Goal: Find contact information: Find contact information

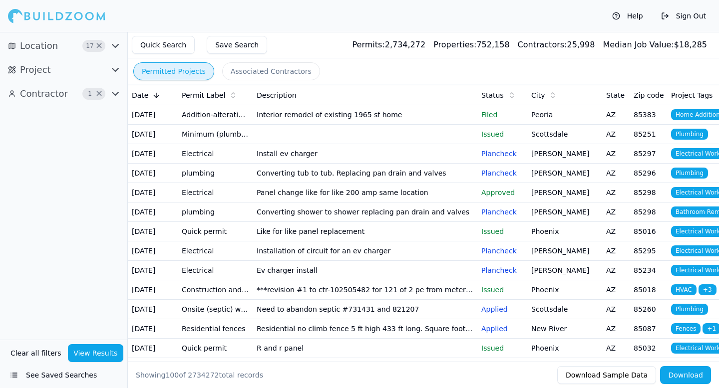
click at [476, 123] on td "Interior remodel of existing 1965 sf home" at bounding box center [365, 114] width 225 height 19
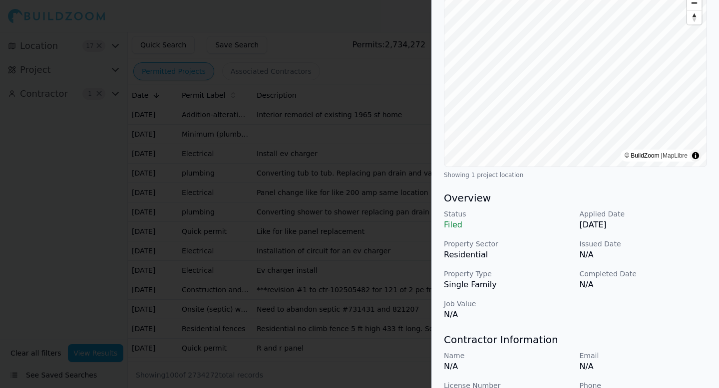
scroll to position [273, 0]
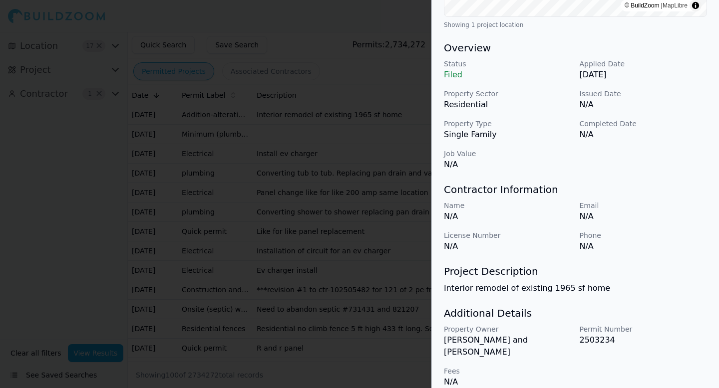
click at [339, 286] on div at bounding box center [359, 194] width 719 height 388
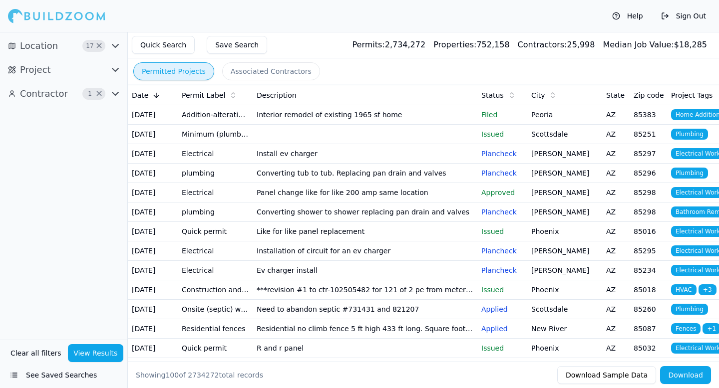
click at [112, 45] on icon "button" at bounding box center [115, 45] width 6 height 3
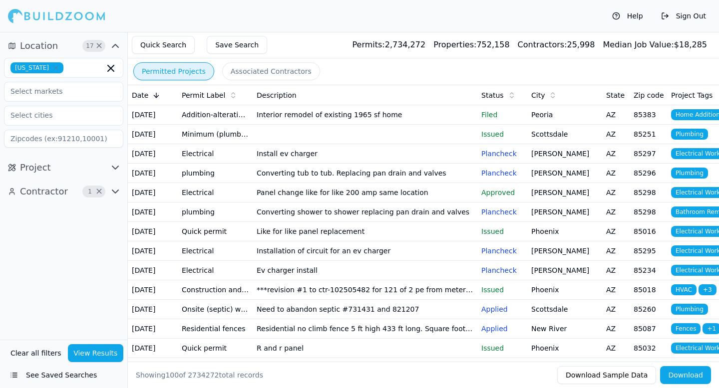
click at [114, 47] on icon "button" at bounding box center [115, 46] width 12 height 12
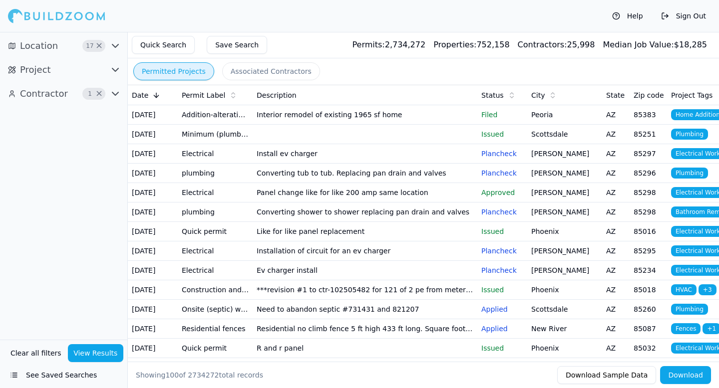
click at [115, 70] on icon "button" at bounding box center [115, 69] width 6 height 3
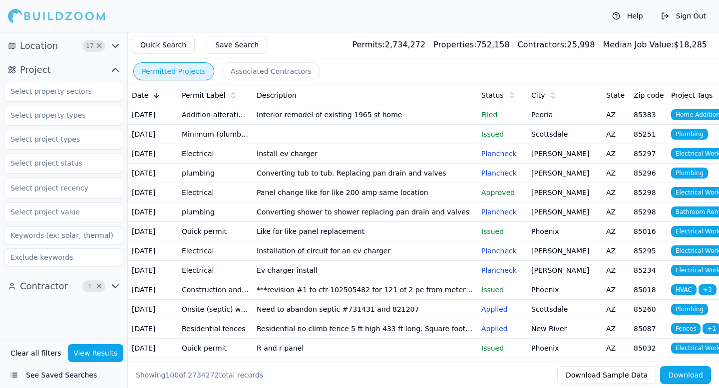
click at [115, 70] on icon "button" at bounding box center [115, 70] width 12 height 12
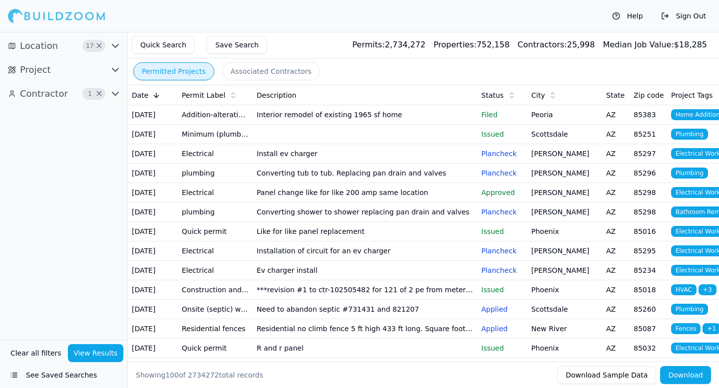
click at [115, 92] on icon "button" at bounding box center [115, 94] width 12 height 12
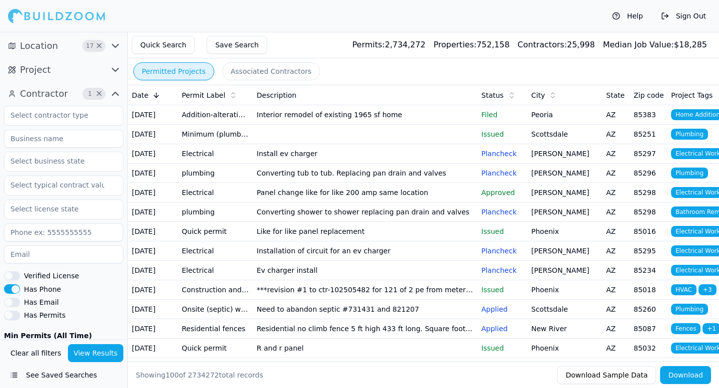
click at [103, 357] on button "View Results" at bounding box center [96, 354] width 56 height 18
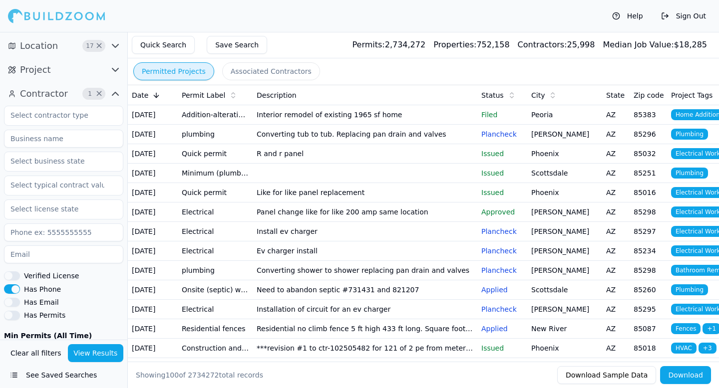
scroll to position [0, 3]
click at [688, 112] on span "Home Addition" at bounding box center [694, 114] width 53 height 11
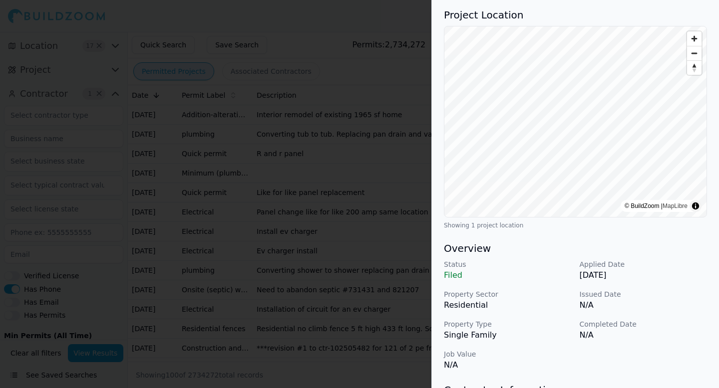
scroll to position [273, 0]
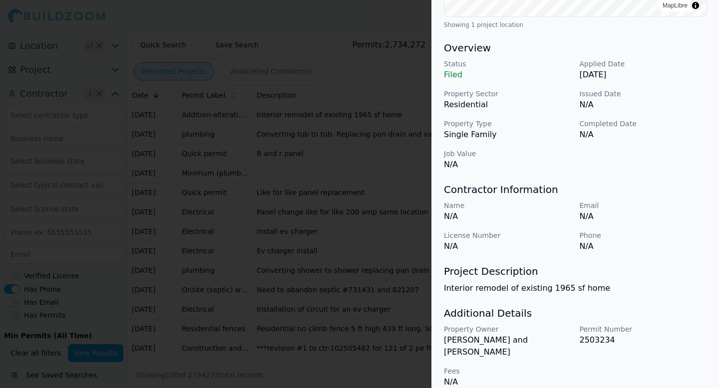
click at [380, 239] on div at bounding box center [359, 194] width 719 height 388
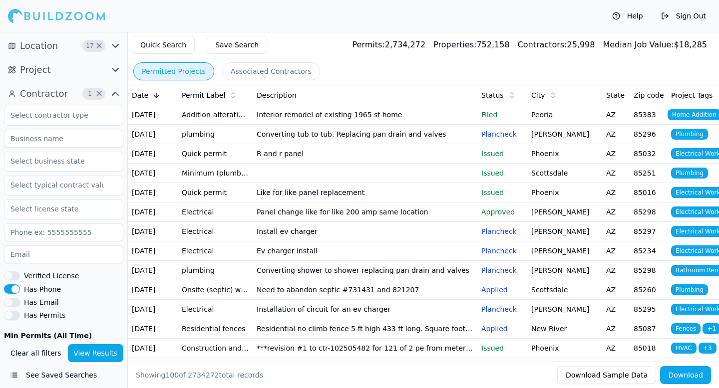
click at [360, 203] on td "Like for like panel replacement" at bounding box center [365, 192] width 225 height 19
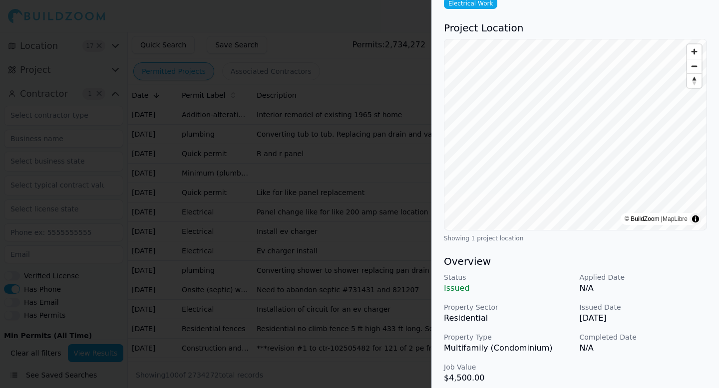
scroll to position [0, 0]
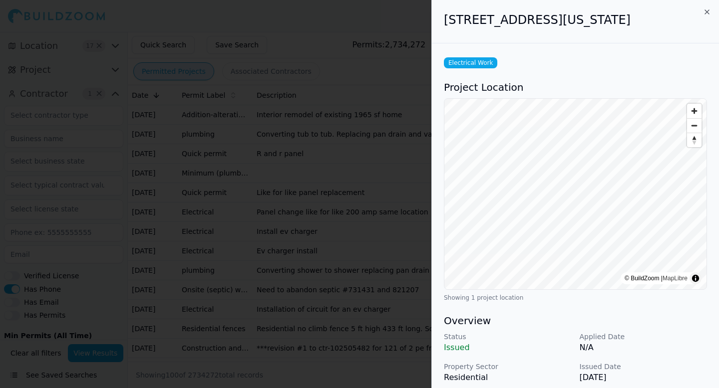
click at [320, 276] on div at bounding box center [359, 194] width 719 height 388
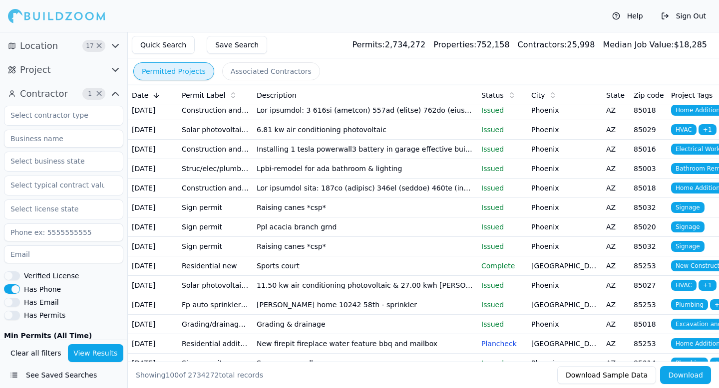
scroll to position [457, 0]
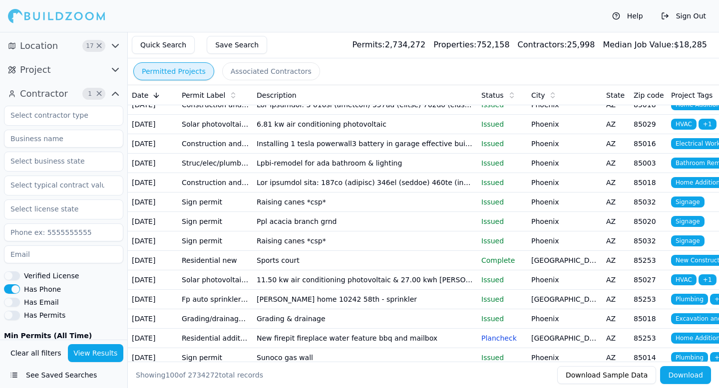
click at [333, 76] on td at bounding box center [365, 65] width 225 height 19
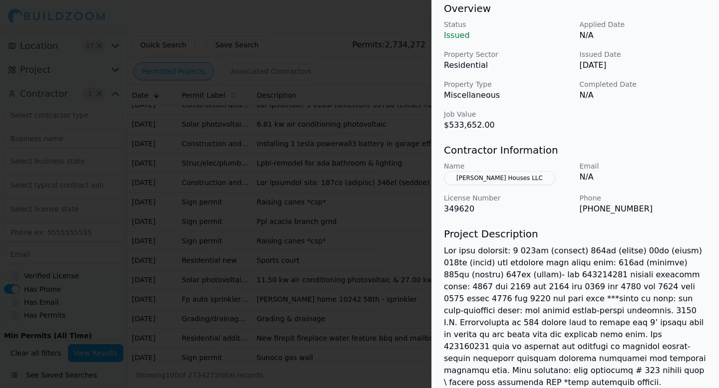
scroll to position [312, 0]
click at [481, 180] on button "[PERSON_NAME] Houses LLC" at bounding box center [499, 179] width 111 height 14
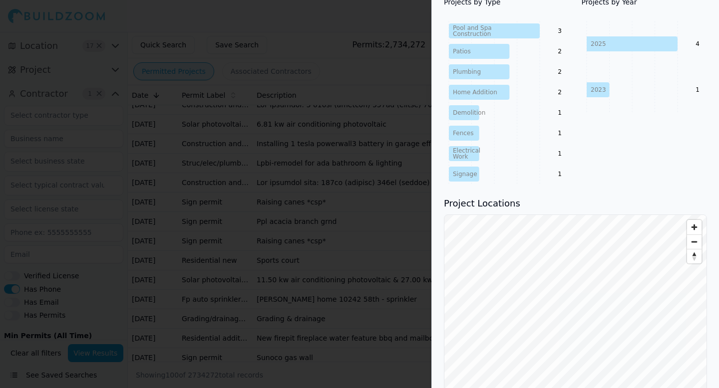
scroll to position [0, 0]
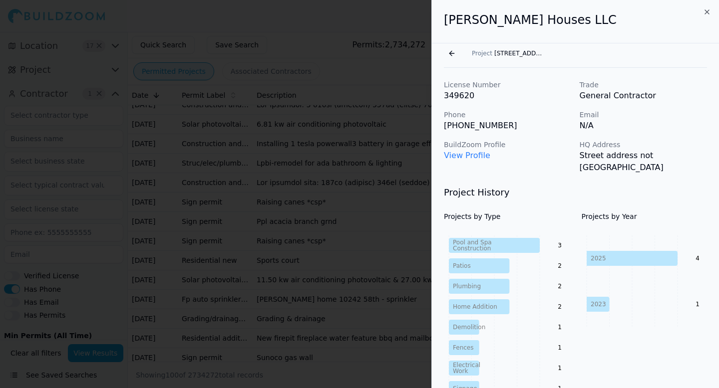
click at [477, 158] on link "View Profile" at bounding box center [467, 155] width 46 height 9
click at [452, 54] on button "Go back" at bounding box center [452, 53] width 16 height 16
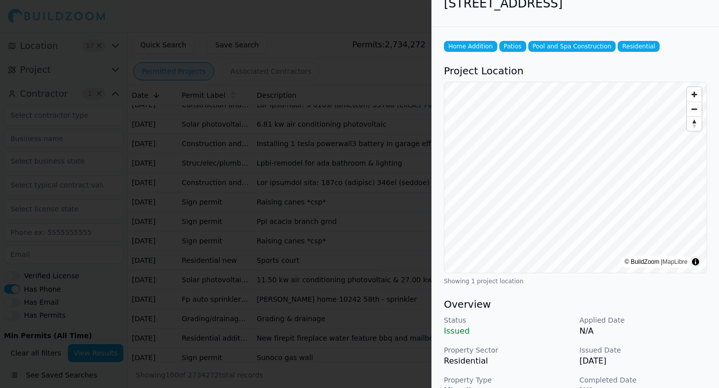
scroll to position [14, 0]
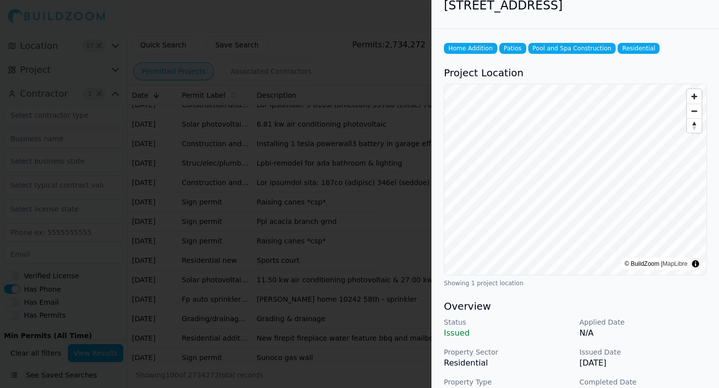
click at [444, 70] on h3 "Project Location" at bounding box center [575, 73] width 263 height 14
click at [381, 133] on div at bounding box center [359, 194] width 719 height 388
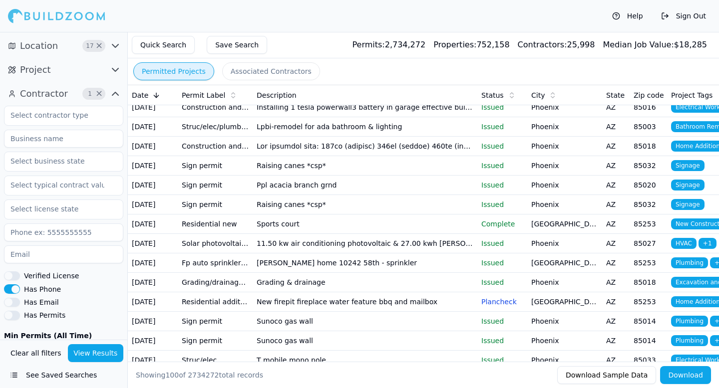
scroll to position [496, 0]
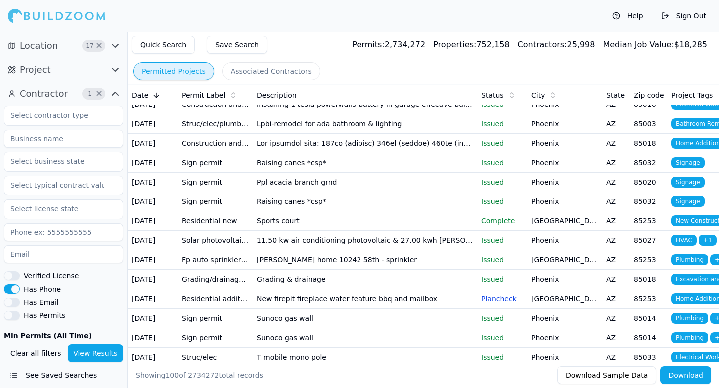
click at [365, 75] on td at bounding box center [365, 65] width 225 height 19
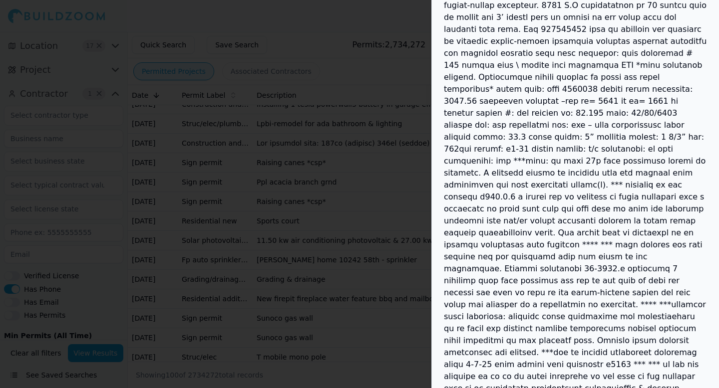
scroll to position [671, 0]
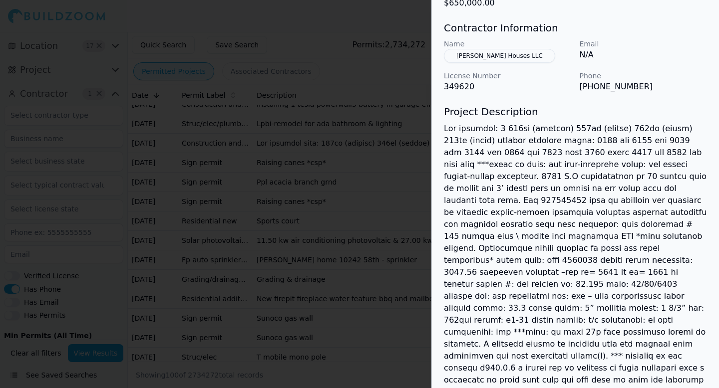
scroll to position [0, 0]
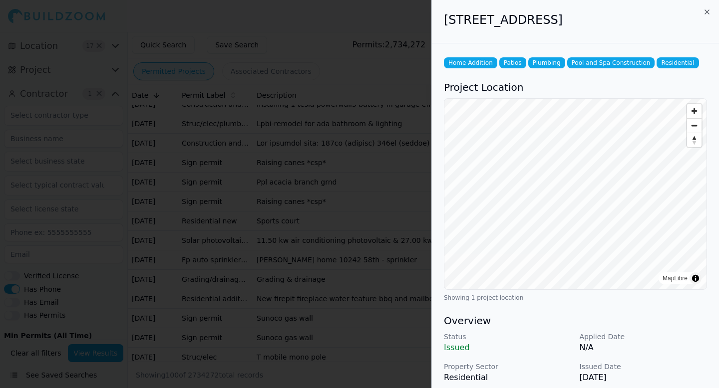
click at [292, 205] on div at bounding box center [359, 194] width 719 height 388
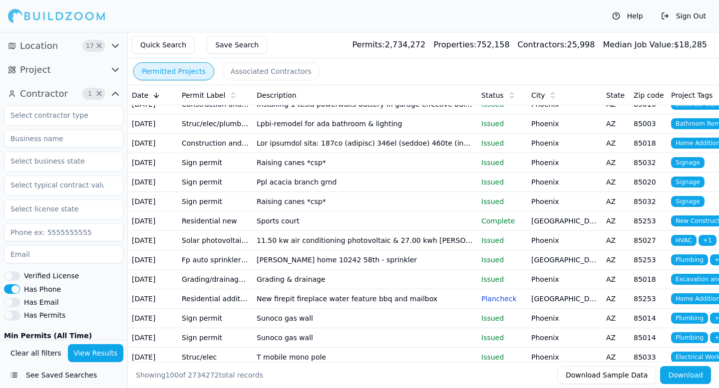
click at [324, 75] on td at bounding box center [365, 65] width 225 height 19
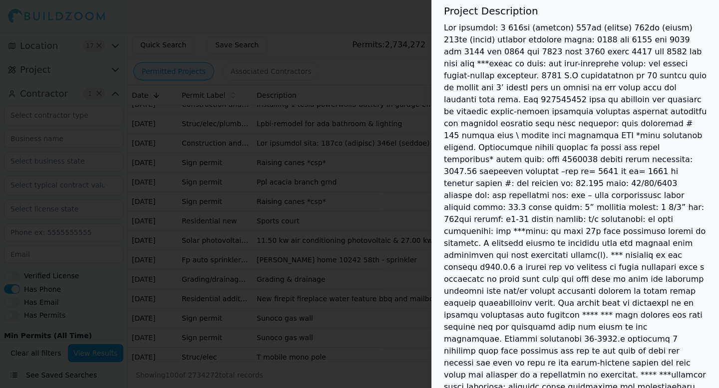
scroll to position [529, 0]
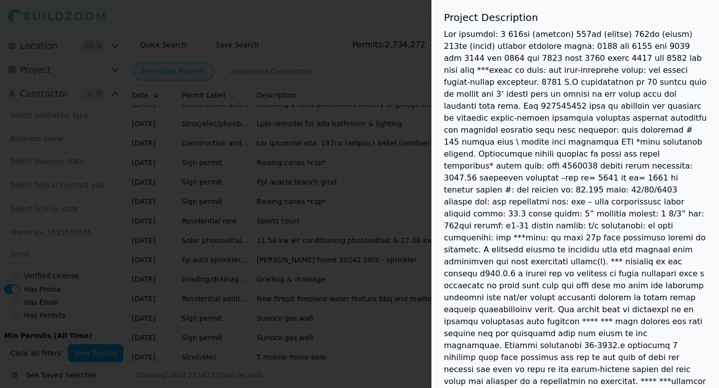
click at [396, 183] on div at bounding box center [359, 194] width 719 height 388
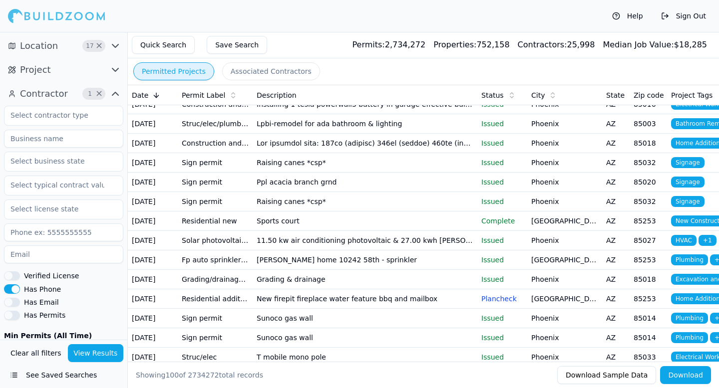
click at [376, 75] on td at bounding box center [365, 65] width 225 height 19
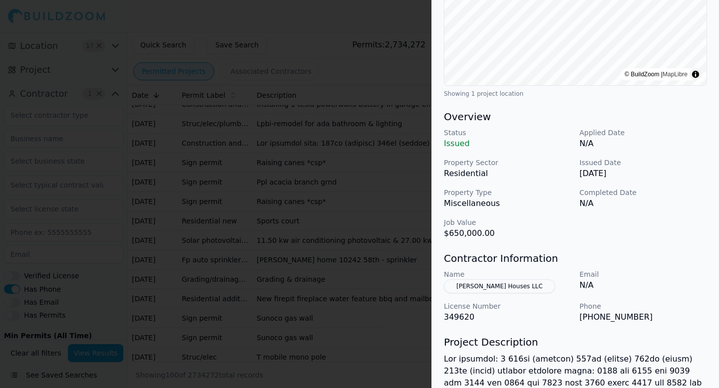
scroll to position [205, 0]
click at [341, 312] on div at bounding box center [359, 194] width 719 height 388
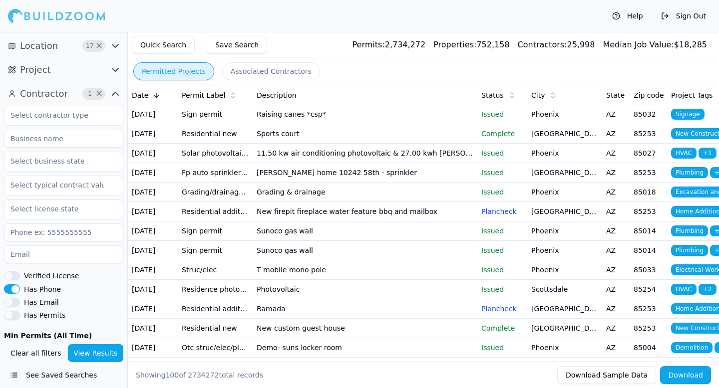
scroll to position [591, 0]
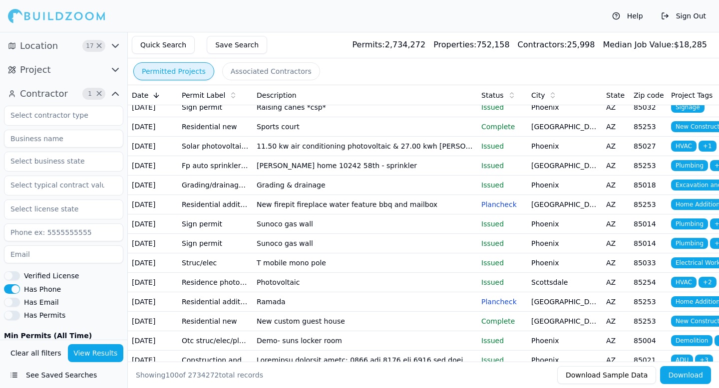
click at [360, 59] on td at bounding box center [365, 48] width 225 height 19
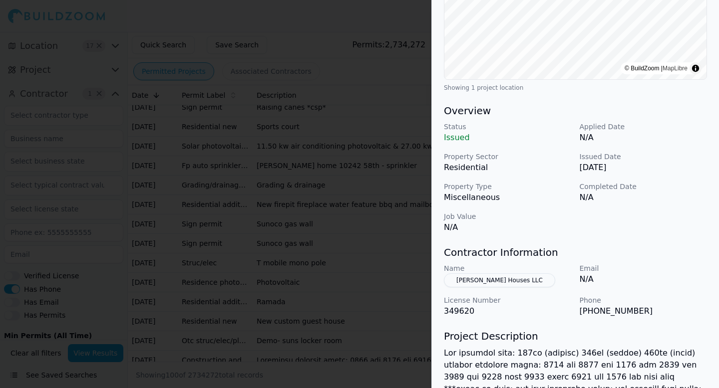
scroll to position [225, 0]
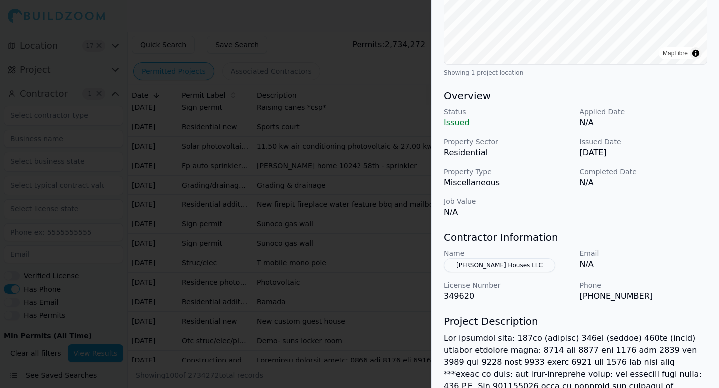
click at [341, 330] on div at bounding box center [359, 194] width 719 height 388
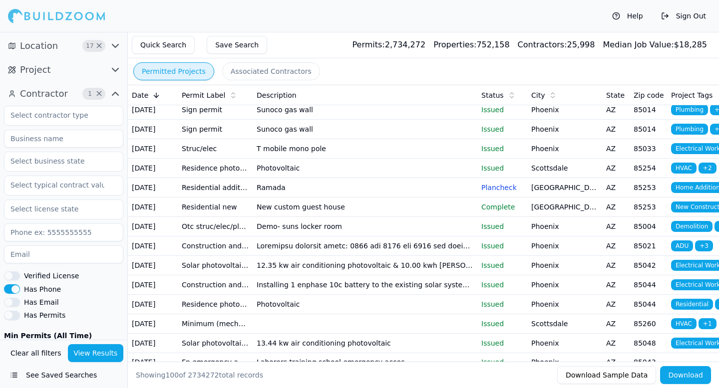
scroll to position [706, 0]
click at [338, 22] on td "Sports court" at bounding box center [365, 11] width 225 height 19
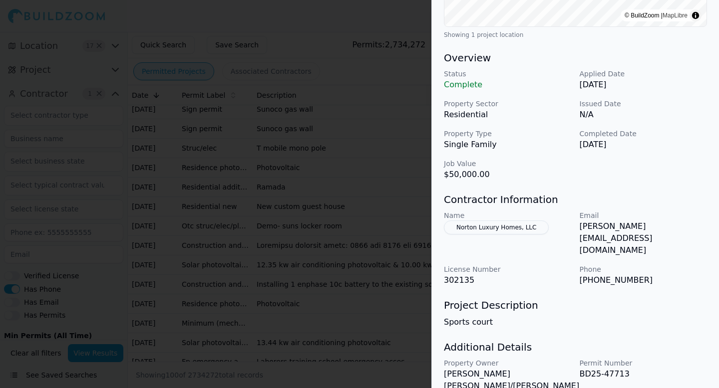
scroll to position [291, 0]
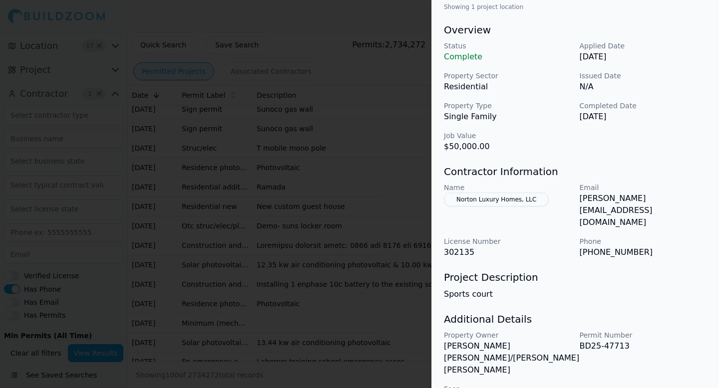
click at [379, 314] on div at bounding box center [359, 194] width 719 height 388
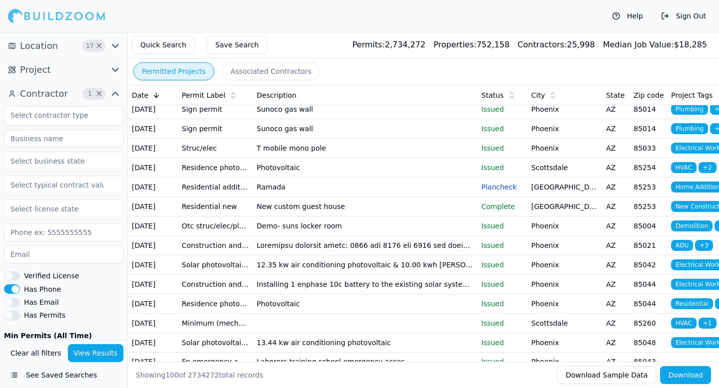
click at [401, 41] on td "11.50 kw air conditioning photovoltaic & 27.00 kwh [PERSON_NAME]" at bounding box center [365, 31] width 225 height 19
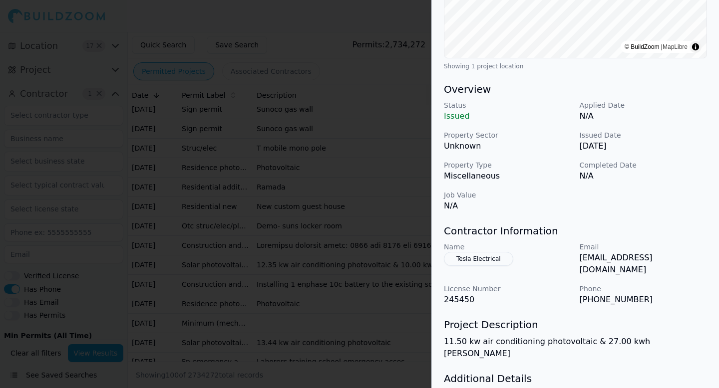
scroll to position [233, 0]
click at [313, 221] on div at bounding box center [359, 194] width 719 height 388
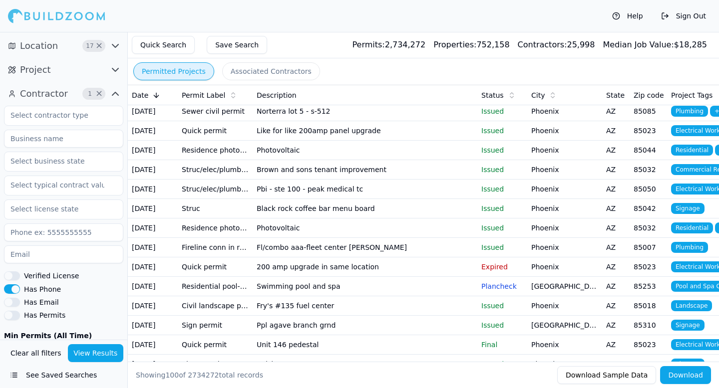
scroll to position [994, 0]
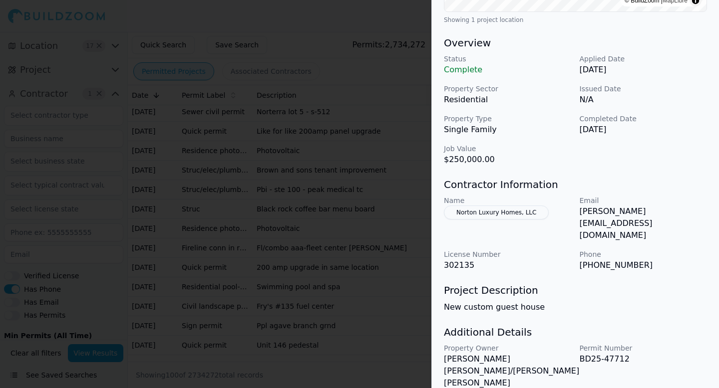
scroll to position [291, 0]
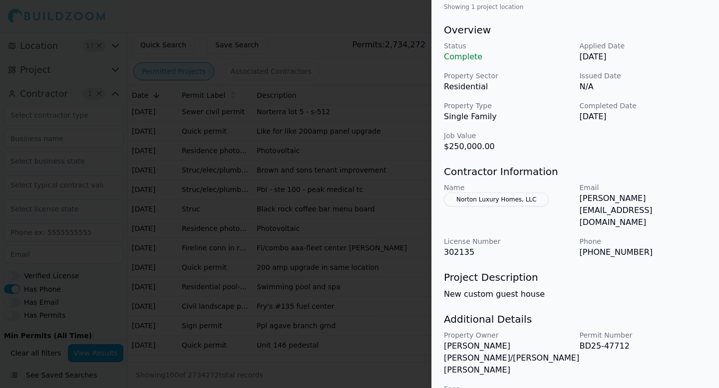
click at [279, 202] on div at bounding box center [359, 194] width 719 height 388
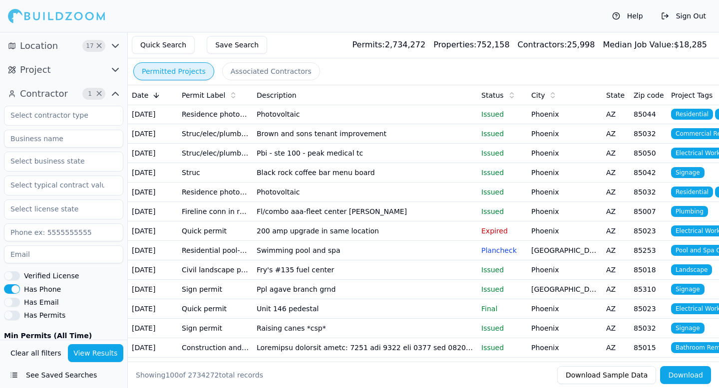
scroll to position [1033, 0]
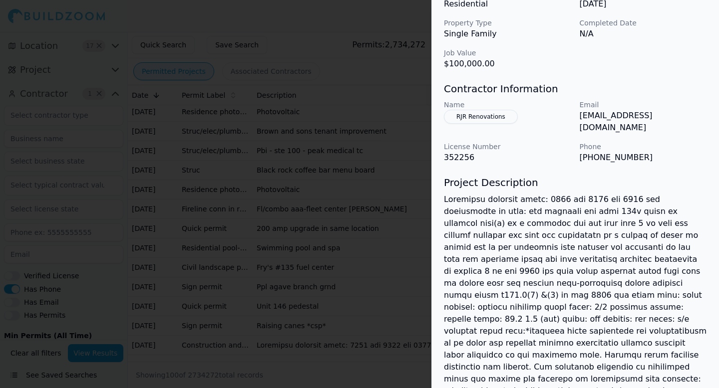
scroll to position [336, 0]
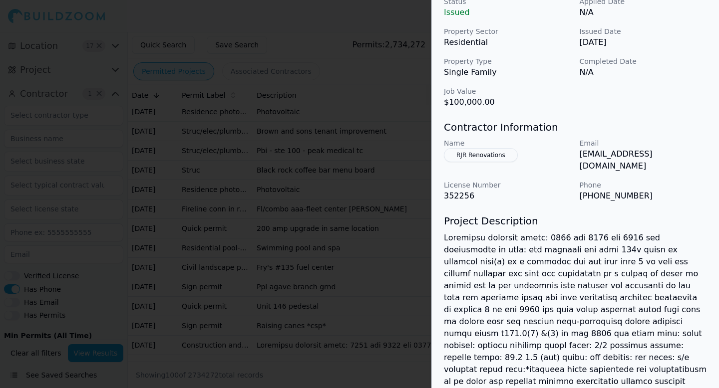
click at [381, 179] on div at bounding box center [359, 194] width 719 height 388
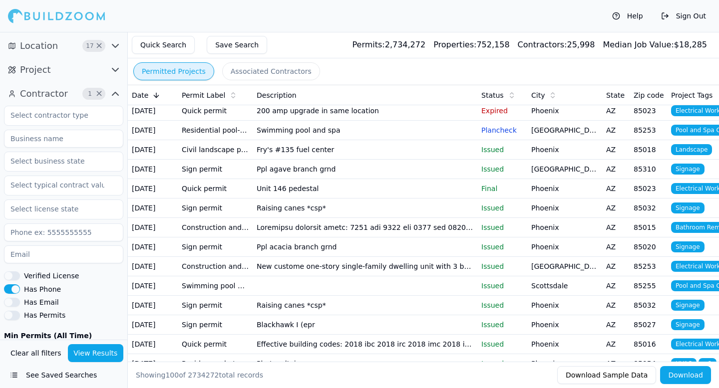
scroll to position [1160, 0]
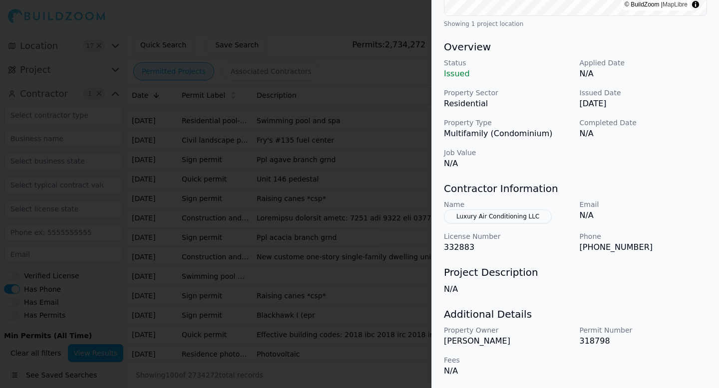
scroll to position [275, 0]
click at [353, 300] on div at bounding box center [359, 194] width 719 height 388
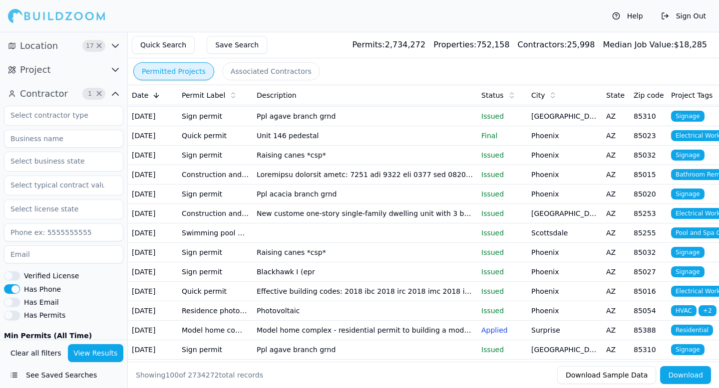
scroll to position [1207, 0]
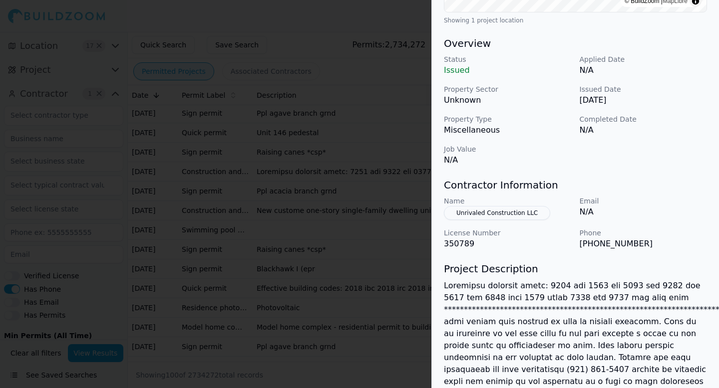
scroll to position [279, 0]
click at [395, 326] on div at bounding box center [359, 194] width 719 height 388
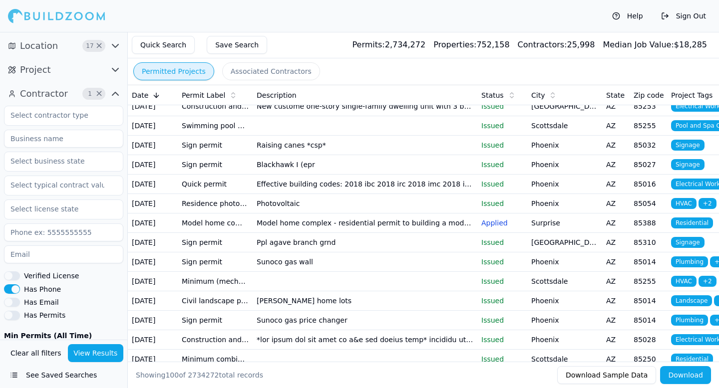
scroll to position [1321, 0]
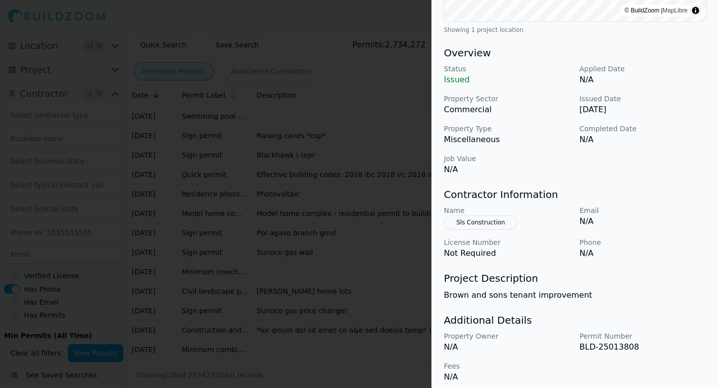
scroll to position [275, 0]
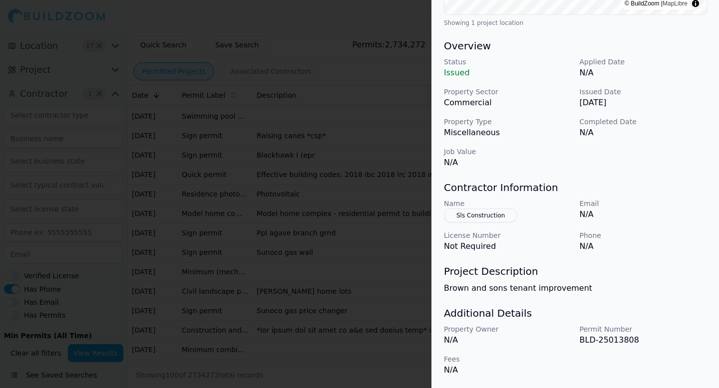
click at [366, 298] on div at bounding box center [359, 194] width 719 height 388
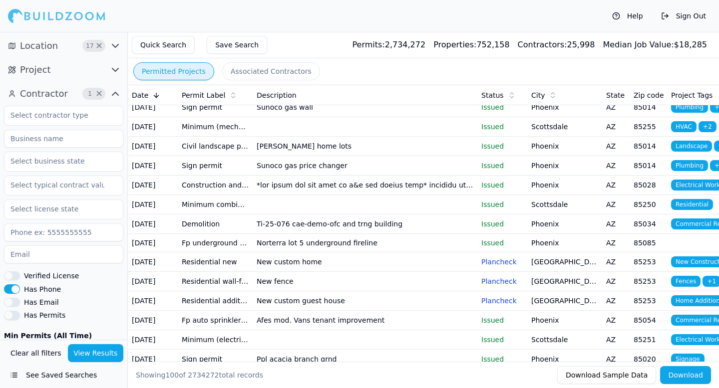
scroll to position [1469, 0]
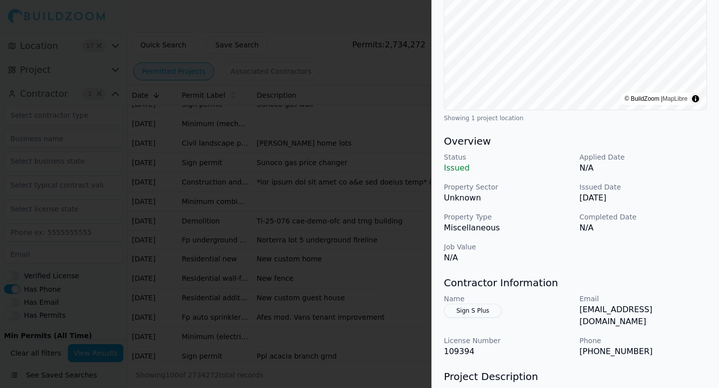
scroll to position [181, 0]
click at [321, 254] on div at bounding box center [359, 194] width 719 height 388
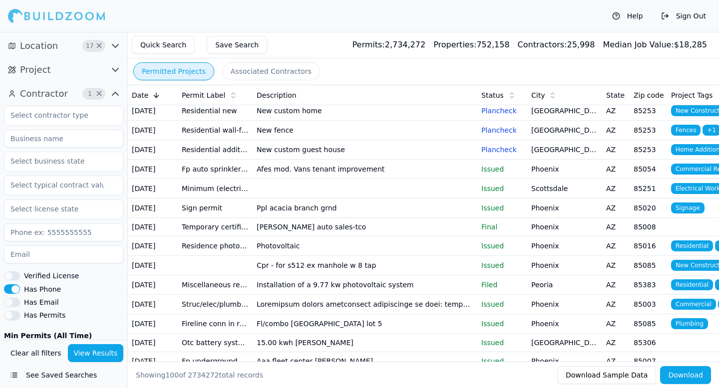
scroll to position [1620, 0]
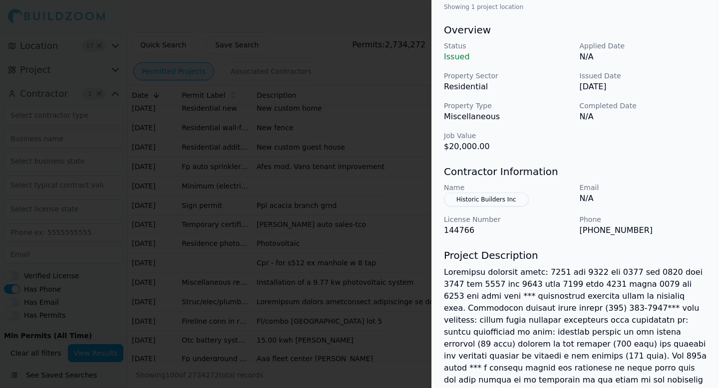
scroll to position [254, 0]
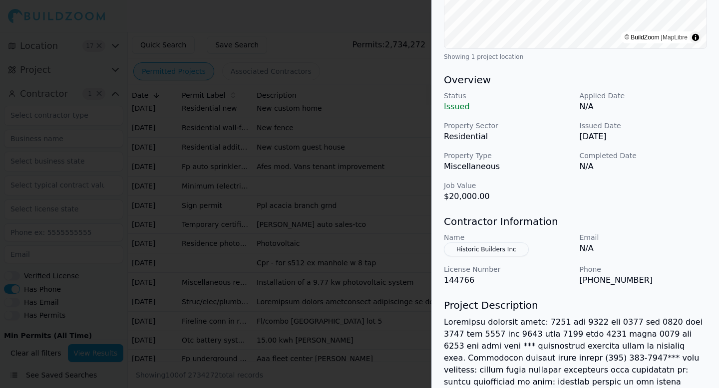
click at [250, 161] on div at bounding box center [359, 194] width 719 height 388
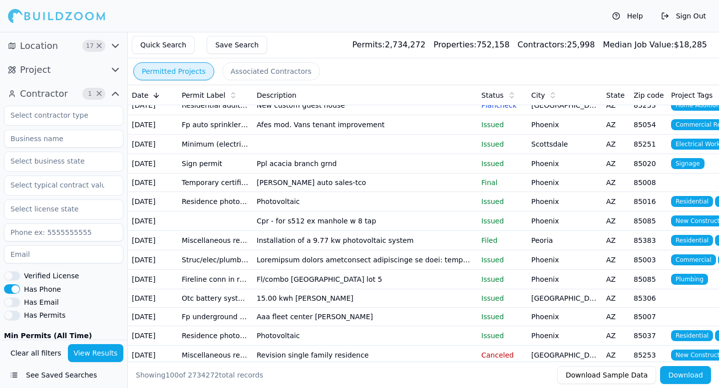
scroll to position [1663, 0]
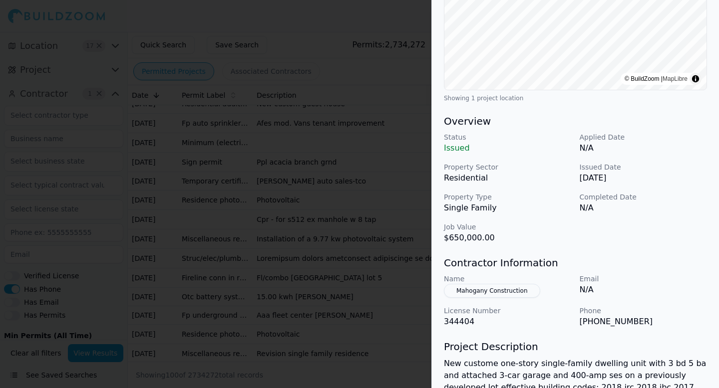
scroll to position [232, 0]
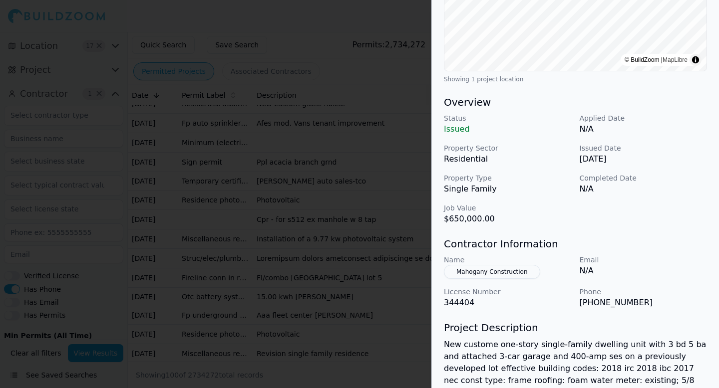
click at [409, 244] on div at bounding box center [359, 194] width 719 height 388
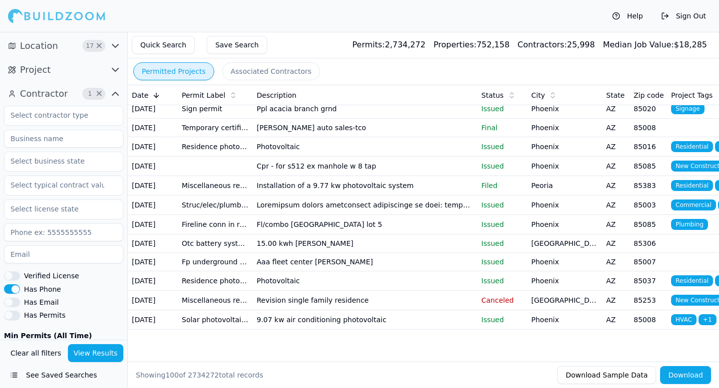
scroll to position [1772, 0]
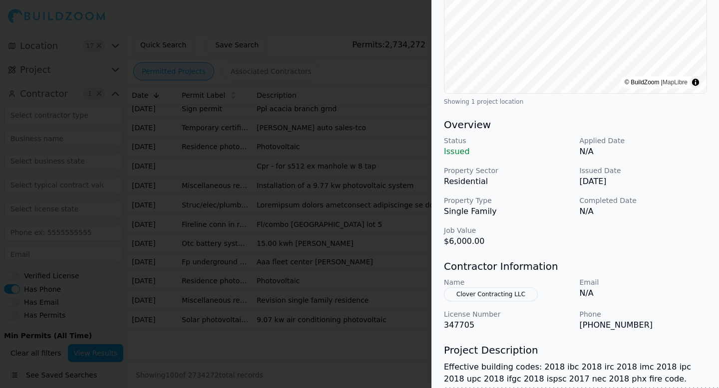
scroll to position [199, 0]
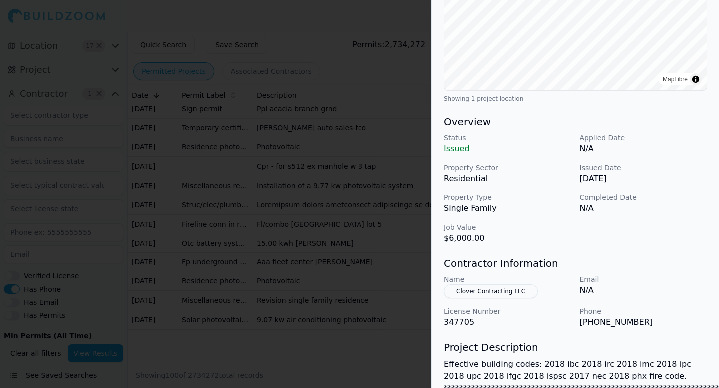
click at [329, 244] on div at bounding box center [359, 194] width 719 height 388
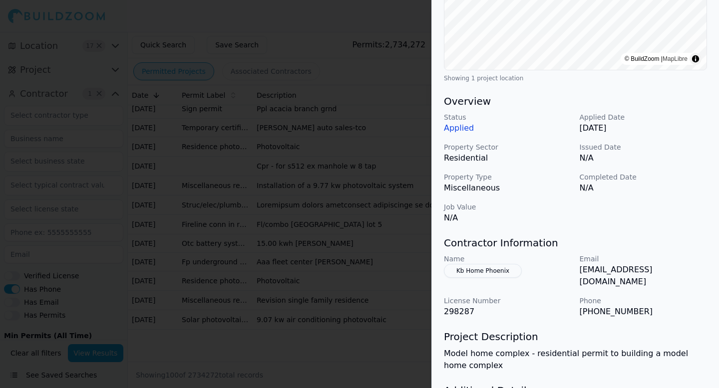
scroll to position [223, 0]
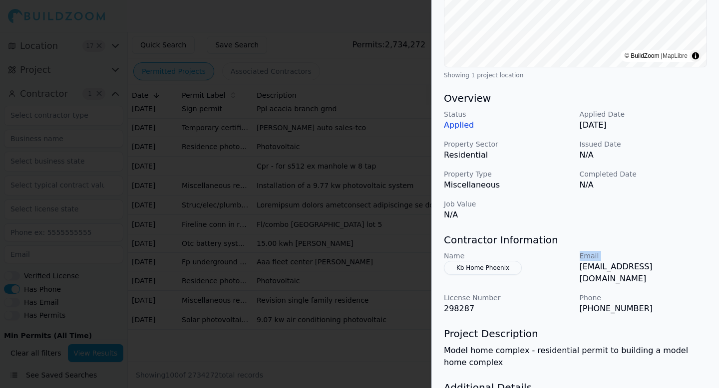
drag, startPoint x: 579, startPoint y: 268, endPoint x: 570, endPoint y: 275, distance: 11.4
click at [570, 275] on div "Name Kb Home [GEOGRAPHIC_DATA] Email [EMAIL_ADDRESS][DOMAIN_NAME] License Numbe…" at bounding box center [575, 283] width 263 height 64
click at [384, 217] on div at bounding box center [359, 194] width 719 height 388
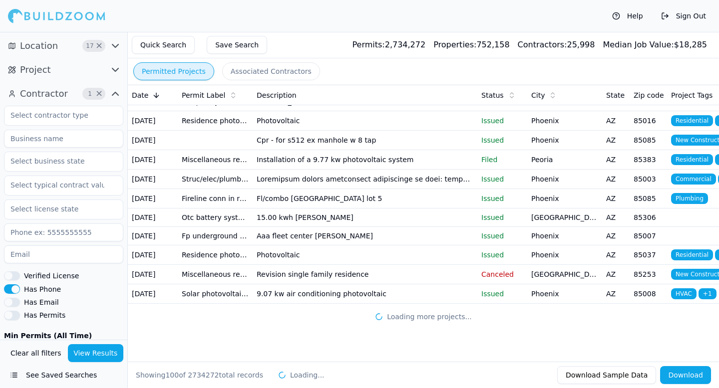
scroll to position [1973, 0]
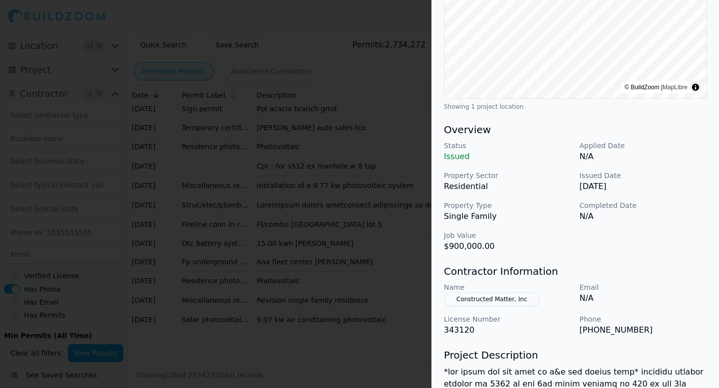
scroll to position [192, 0]
click at [341, 216] on div at bounding box center [359, 194] width 719 height 388
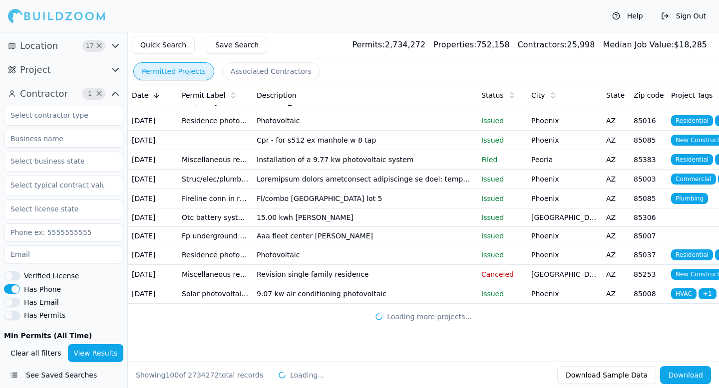
scroll to position [2019, 0]
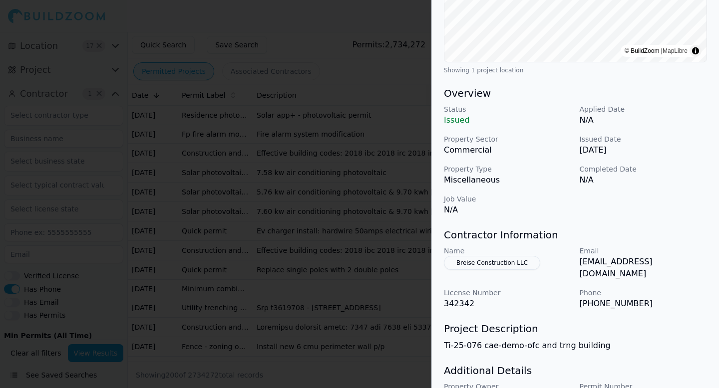
scroll to position [229, 0]
click at [358, 297] on div at bounding box center [359, 194] width 719 height 388
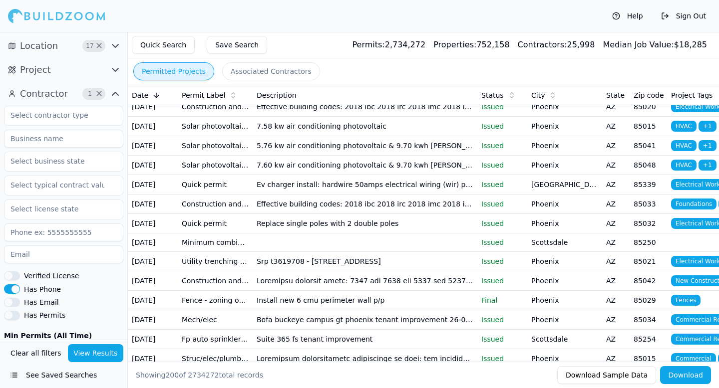
scroll to position [2072, 0]
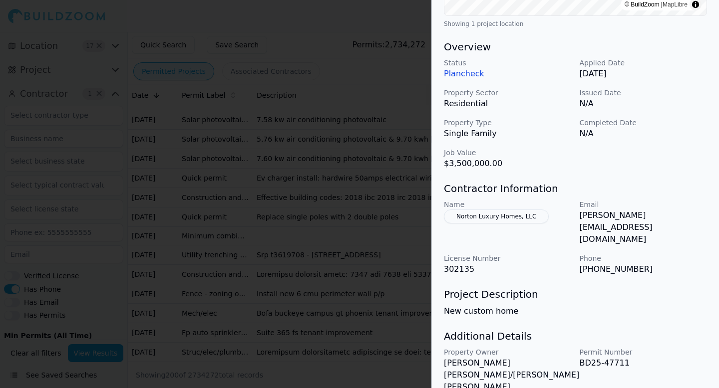
scroll to position [291, 0]
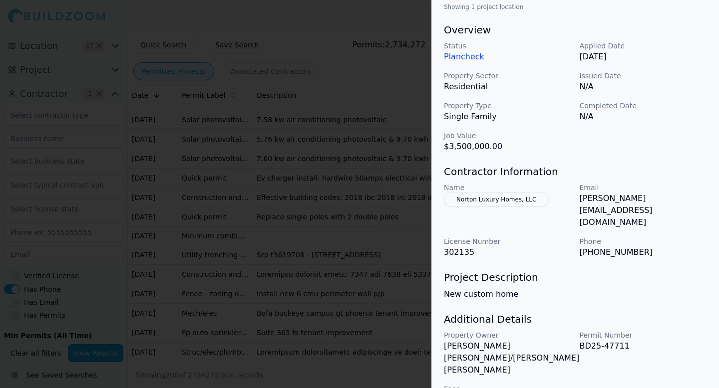
click at [398, 226] on div at bounding box center [359, 194] width 719 height 388
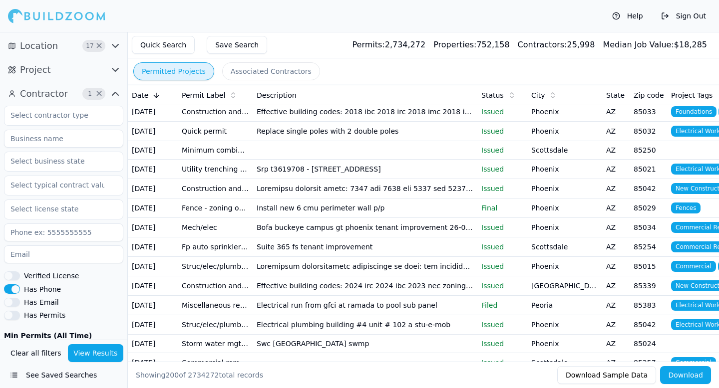
scroll to position [2162, 0]
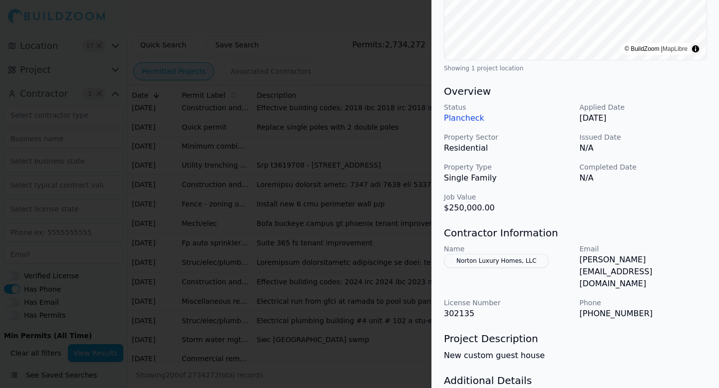
scroll to position [230, 0]
click at [400, 317] on div at bounding box center [359, 194] width 719 height 388
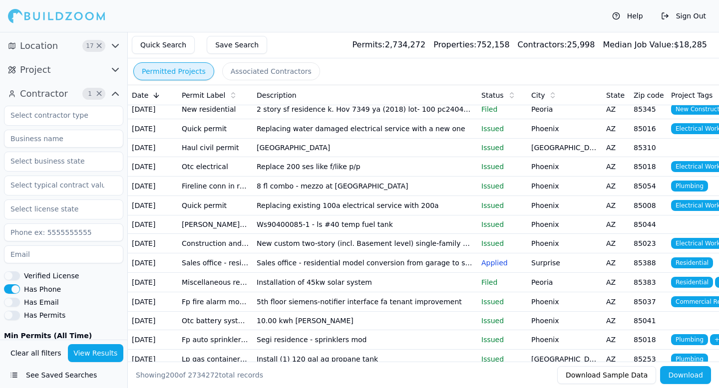
scroll to position [2490, 0]
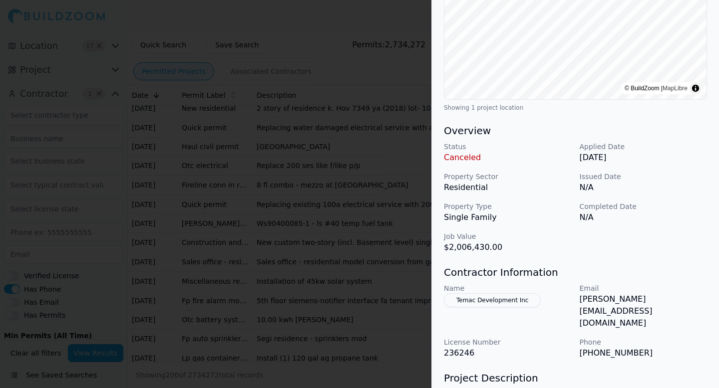
scroll to position [191, 0]
click at [339, 252] on div at bounding box center [359, 194] width 719 height 388
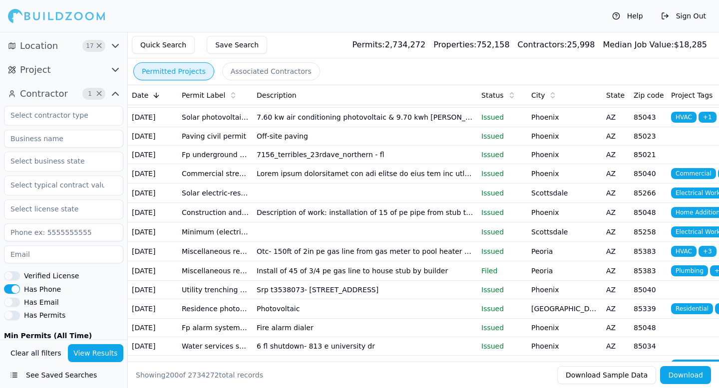
scroll to position [2868, 0]
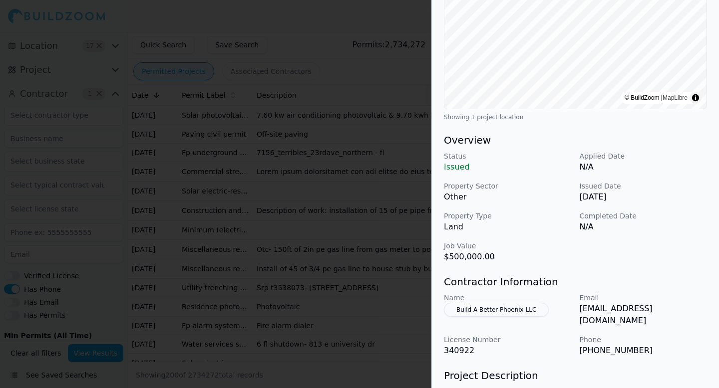
scroll to position [187, 0]
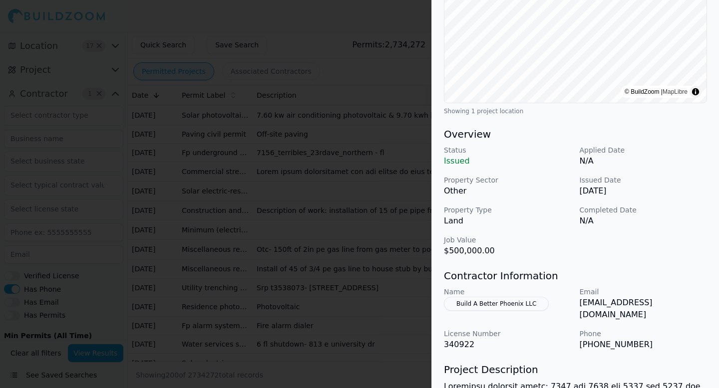
drag, startPoint x: 580, startPoint y: 304, endPoint x: 705, endPoint y: 301, distance: 124.9
click at [705, 301] on p "[EMAIL_ADDRESS][DOMAIN_NAME]" at bounding box center [644, 309] width 128 height 24
drag, startPoint x: 705, startPoint y: 301, endPoint x: 578, endPoint y: 304, distance: 126.9
click at [578, 304] on div "Name Build A Better Phoenix LLC Email [EMAIL_ADDRESS][DOMAIN_NAME] License Numb…" at bounding box center [575, 319] width 263 height 64
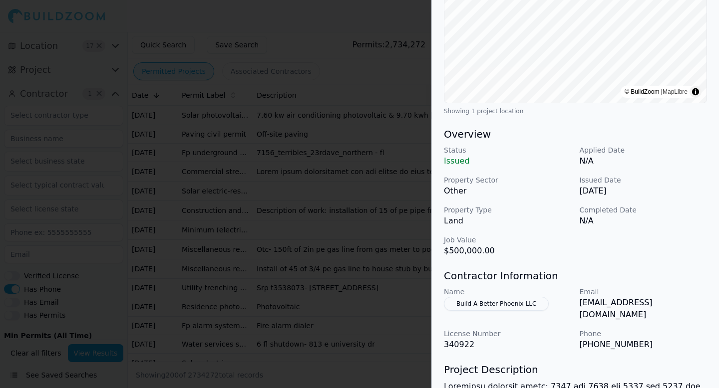
copy p "[EMAIL_ADDRESS][DOMAIN_NAME]"
click at [277, 165] on div at bounding box center [359, 194] width 719 height 388
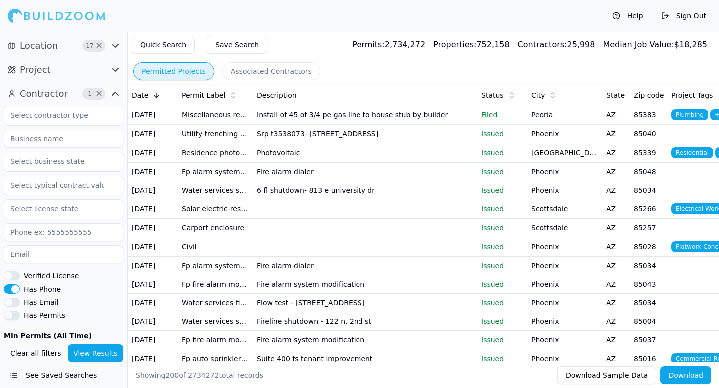
scroll to position [3025, 0]
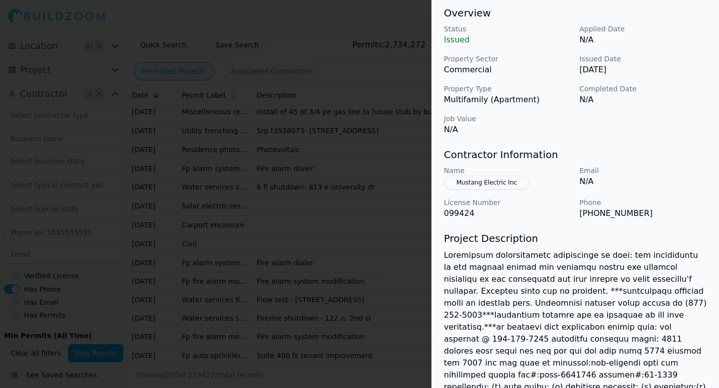
scroll to position [316, 0]
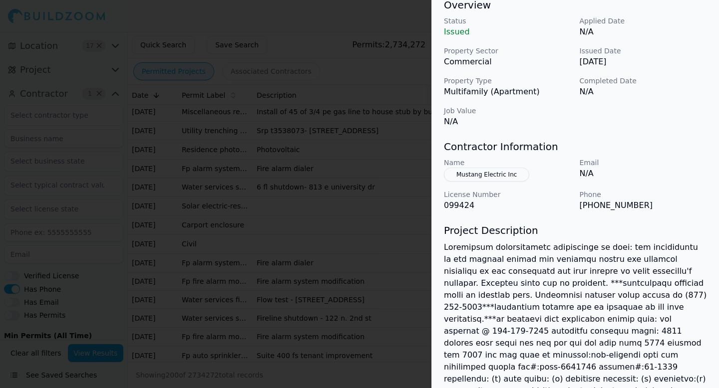
click at [360, 286] on div at bounding box center [359, 194] width 719 height 388
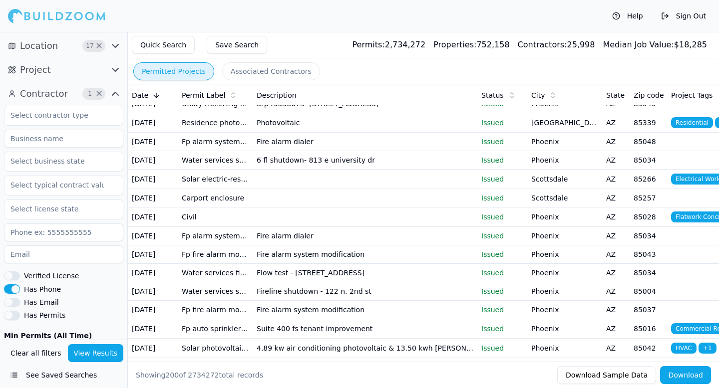
scroll to position [3062, 0]
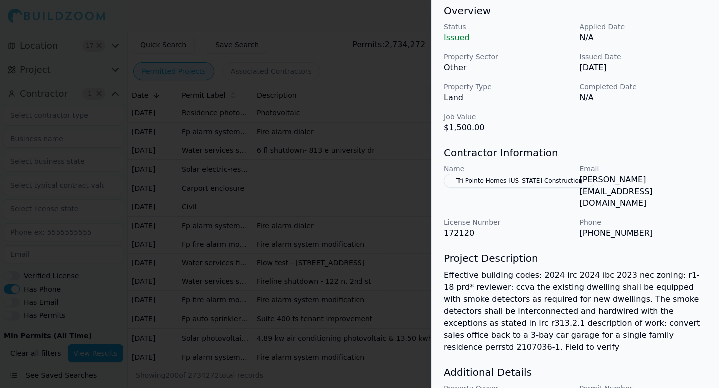
scroll to position [314, 0]
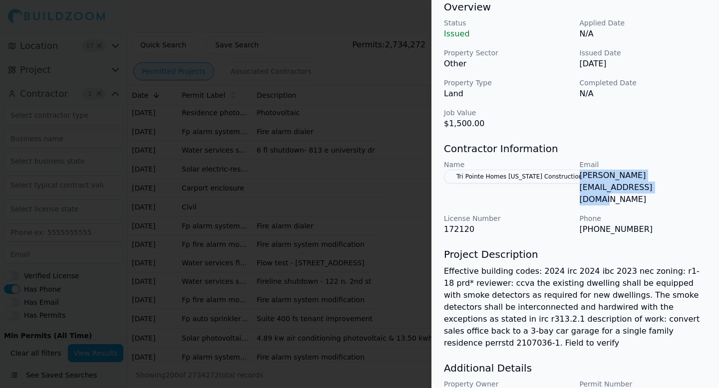
drag, startPoint x: 580, startPoint y: 193, endPoint x: 719, endPoint y: 193, distance: 138.8
click at [719, 193] on div "New Construction Residential Project Location © BuildZoom | MapLibre Showing 1 …" at bounding box center [575, 86] width 287 height 714
copy p "[PERSON_NAME][EMAIL_ADDRESS][DOMAIN_NAME]"
click at [327, 262] on div at bounding box center [359, 194] width 719 height 388
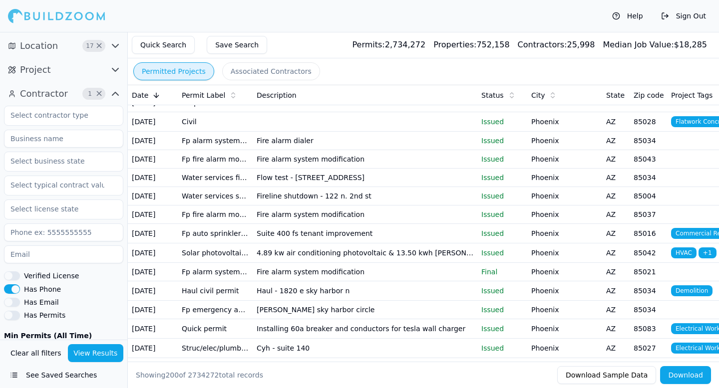
scroll to position [3148, 0]
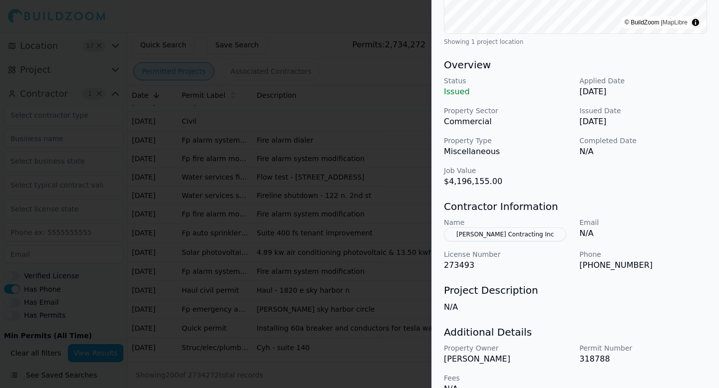
scroll to position [275, 0]
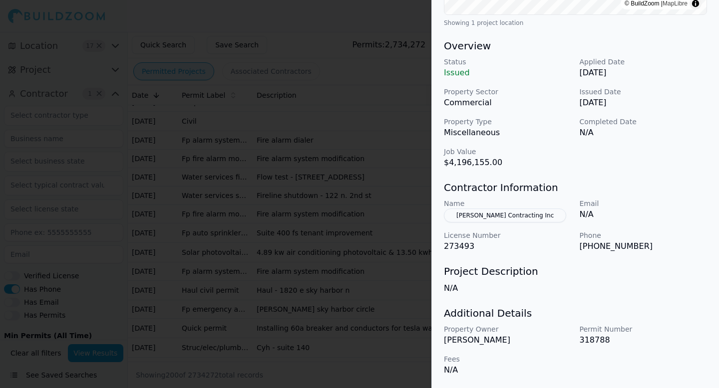
click at [329, 198] on div at bounding box center [359, 194] width 719 height 388
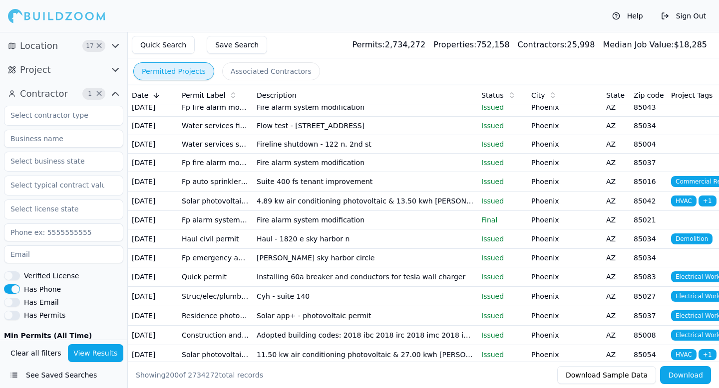
scroll to position [3214, 0]
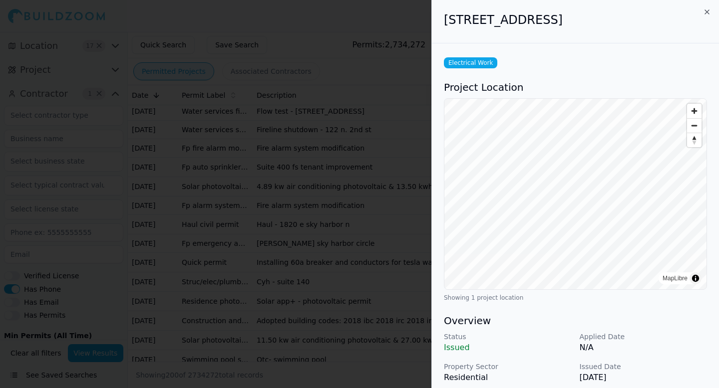
click at [300, 267] on div at bounding box center [359, 194] width 719 height 388
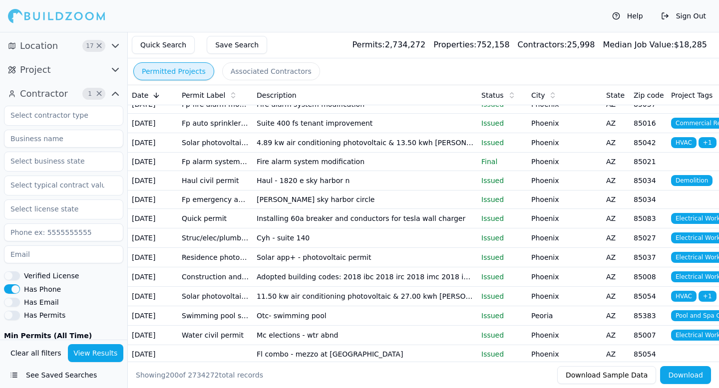
scroll to position [3263, 0]
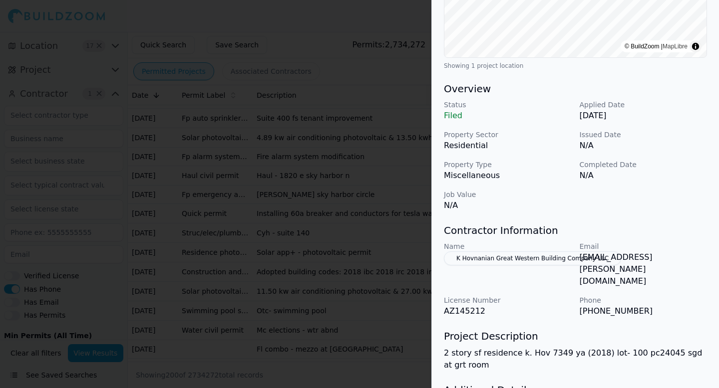
scroll to position [236, 0]
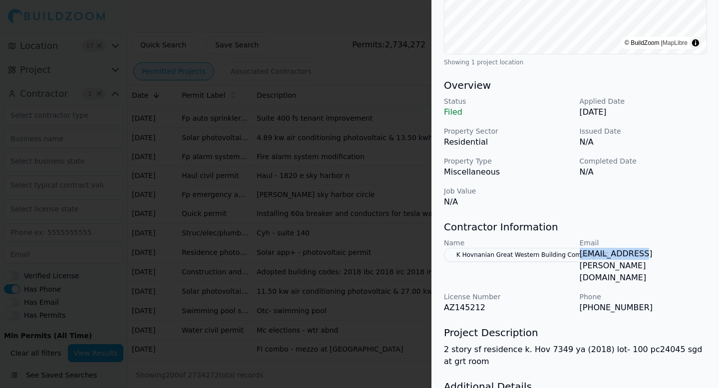
drag, startPoint x: 644, startPoint y: 252, endPoint x: 580, endPoint y: 254, distance: 63.4
click at [580, 254] on p "[EMAIL_ADDRESS][PERSON_NAME][DOMAIN_NAME]" at bounding box center [644, 266] width 128 height 36
copy p "[EMAIL_ADDRESS][PERSON_NAME][DOMAIN_NAME]"
click at [338, 122] on div at bounding box center [359, 194] width 719 height 388
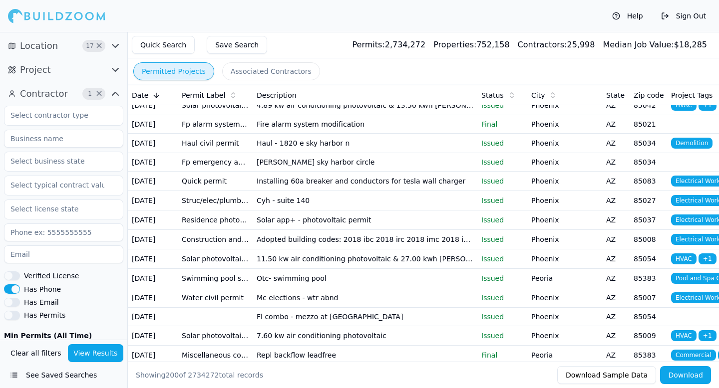
scroll to position [3309, 0]
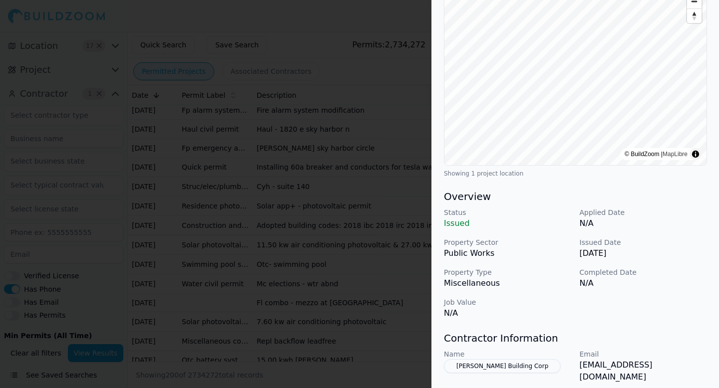
scroll to position [94, 0]
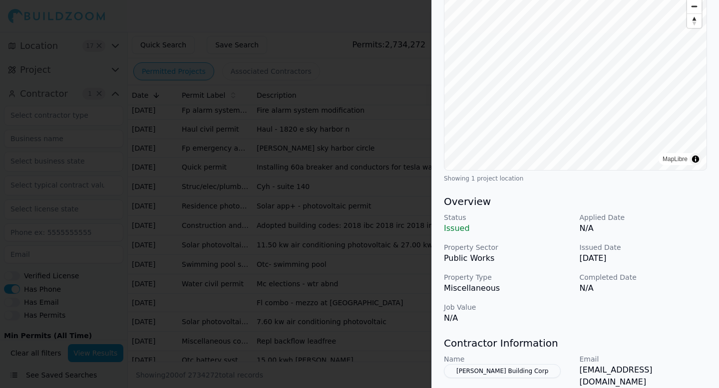
click at [268, 287] on div at bounding box center [359, 194] width 719 height 388
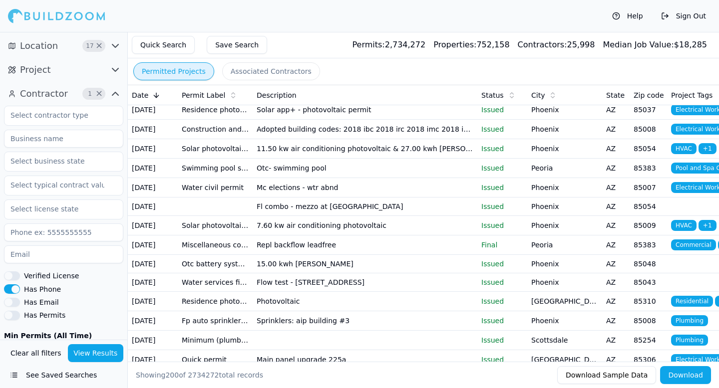
scroll to position [3407, 0]
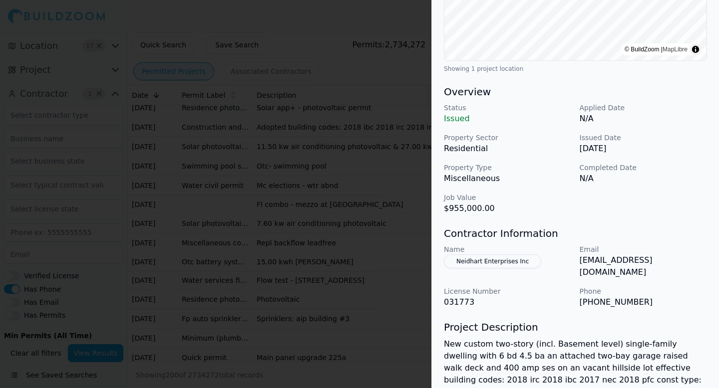
scroll to position [232, 0]
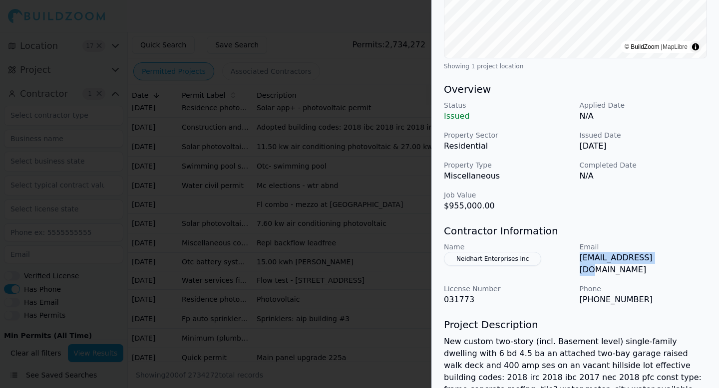
drag, startPoint x: 652, startPoint y: 257, endPoint x: 578, endPoint y: 263, distance: 74.1
click at [578, 263] on div "Name Neidhart Enterprises Inc Email [EMAIL_ADDRESS][DOMAIN_NAME] License Number…" at bounding box center [575, 274] width 263 height 64
copy p "[EMAIL_ADDRESS][DOMAIN_NAME]"
click at [222, 244] on div at bounding box center [359, 194] width 719 height 388
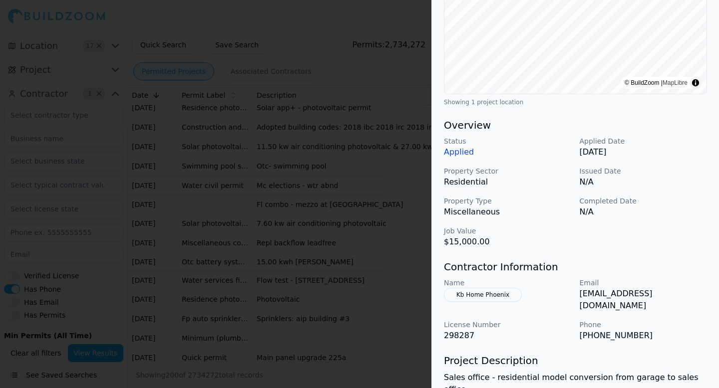
scroll to position [196, 0]
click at [332, 304] on div at bounding box center [359, 194] width 719 height 388
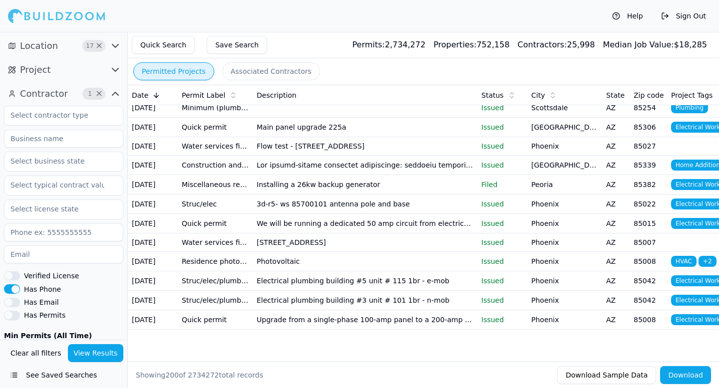
scroll to position [3841, 0]
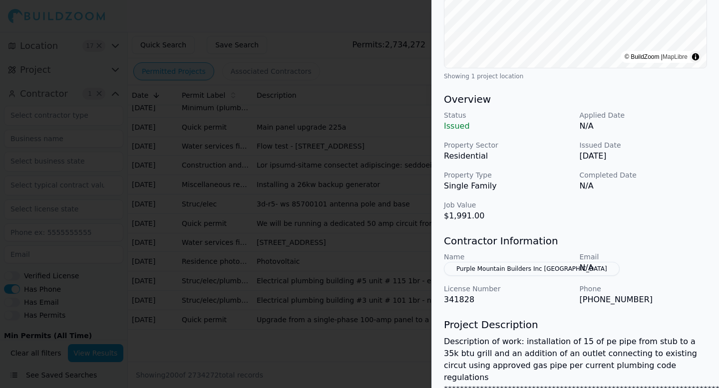
scroll to position [224, 0]
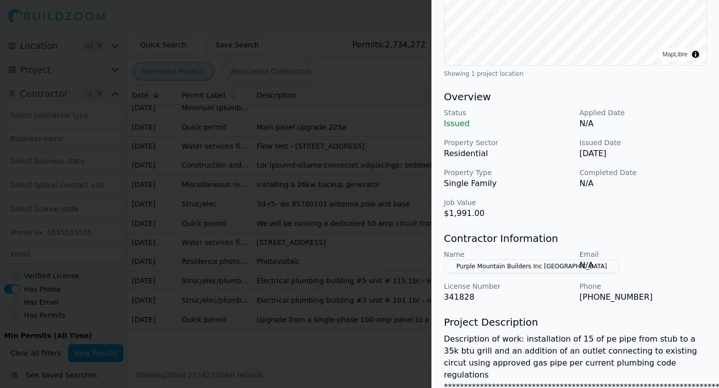
click at [319, 295] on div at bounding box center [359, 194] width 719 height 388
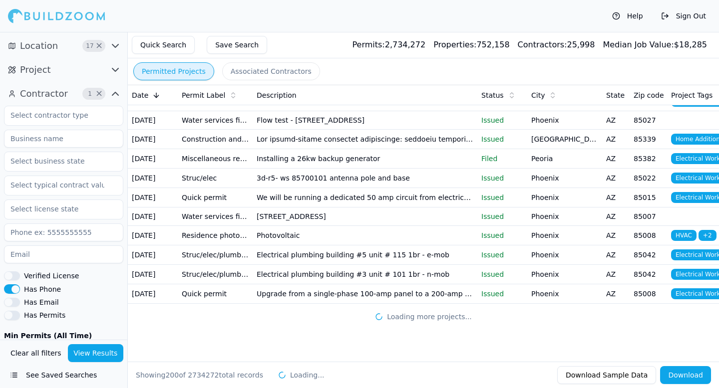
scroll to position [4441, 0]
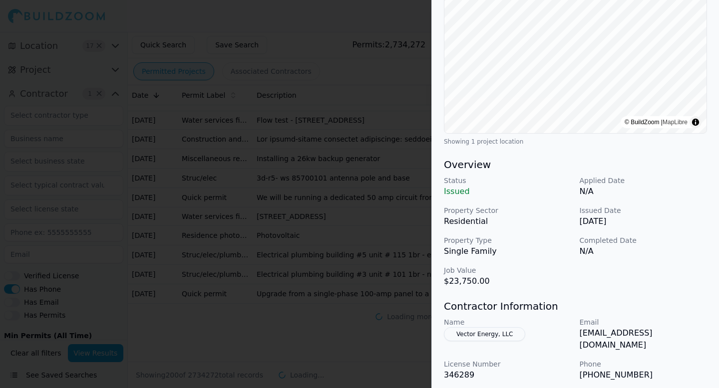
scroll to position [161, 0]
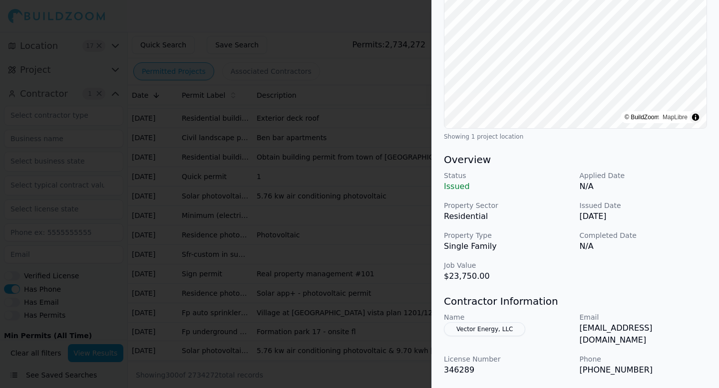
click at [334, 301] on div at bounding box center [359, 194] width 719 height 388
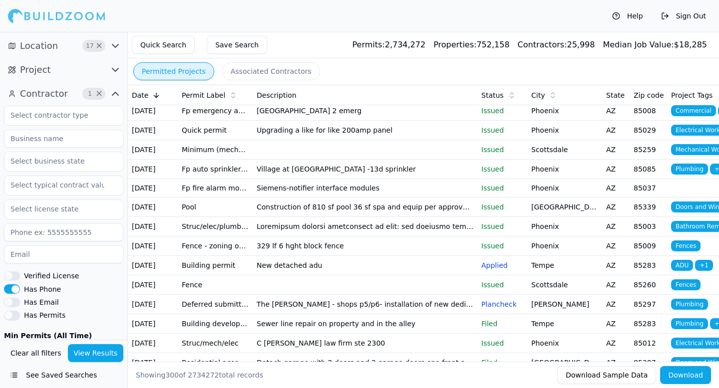
scroll to position [4760, 0]
